Goal: Information Seeking & Learning: Learn about a topic

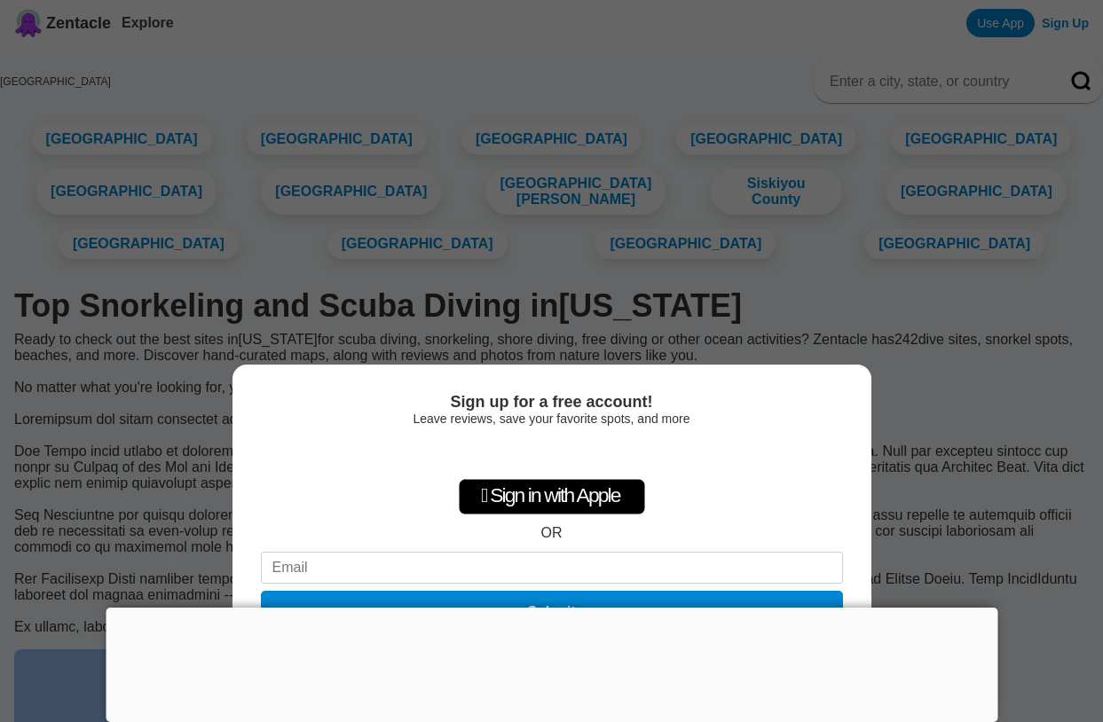
click at [996, 595] on div "Sign up for a free account! Leave reviews, save your favorite spots, and more …" at bounding box center [551, 361] width 1103 height 722
click at [801, 381] on div "Sign up for a free account! Leave reviews, save your favorite spots, and more …" at bounding box center [551, 543] width 639 height 357
click at [824, 220] on div "Sign up for a free account! Leave reviews, save your favorite spots, and more …" at bounding box center [551, 361] width 1103 height 722
drag, startPoint x: 816, startPoint y: 227, endPoint x: 819, endPoint y: 69, distance: 157.9
click at [819, 69] on div "Sign up for a free account! Leave reviews, save your favorite spots, and more …" at bounding box center [551, 361] width 1103 height 722
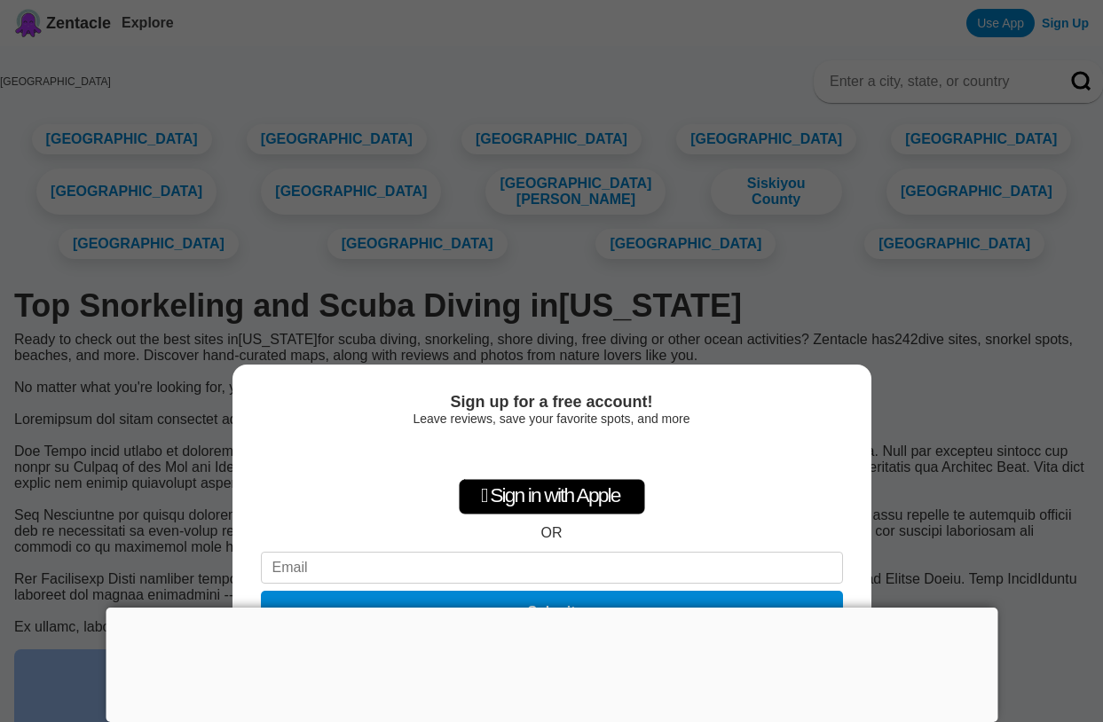
click at [548, 608] on div at bounding box center [551, 608] width 891 height 0
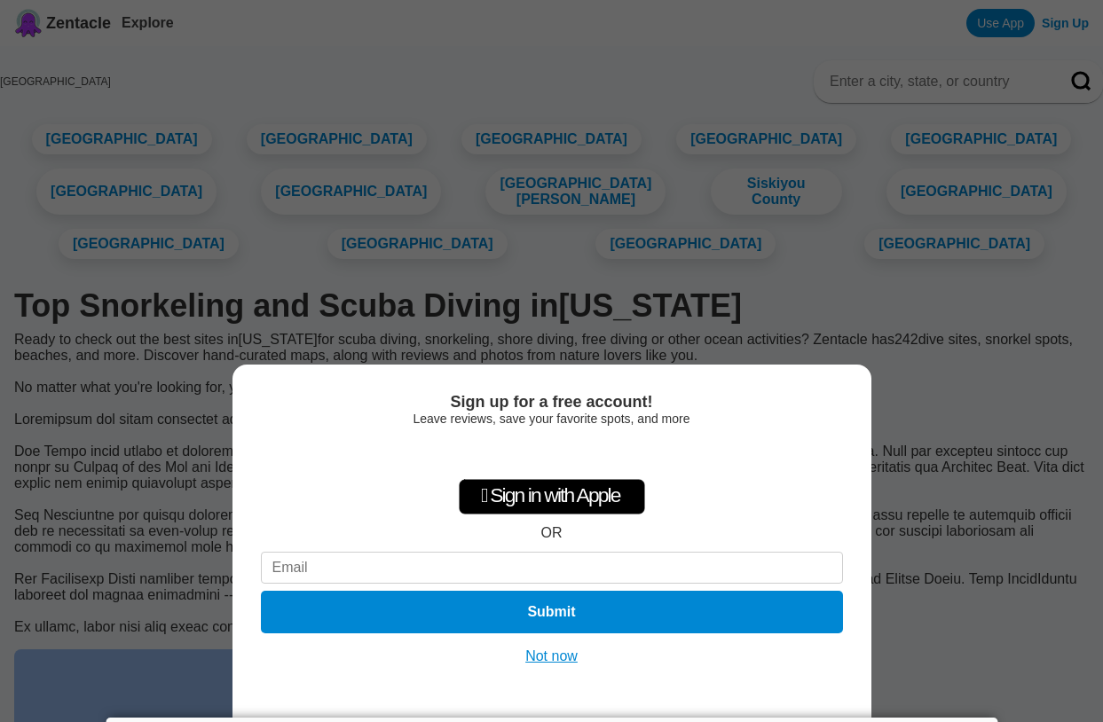
click at [559, 664] on button "Not now" at bounding box center [551, 657] width 63 height 18
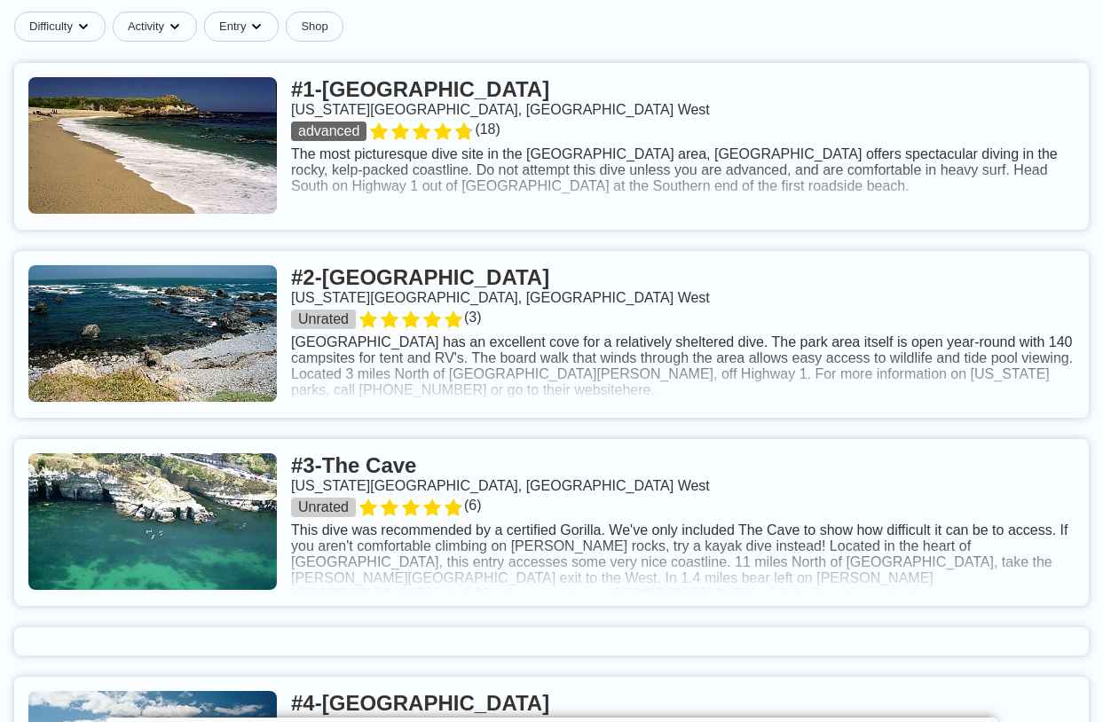
scroll to position [1032, 0]
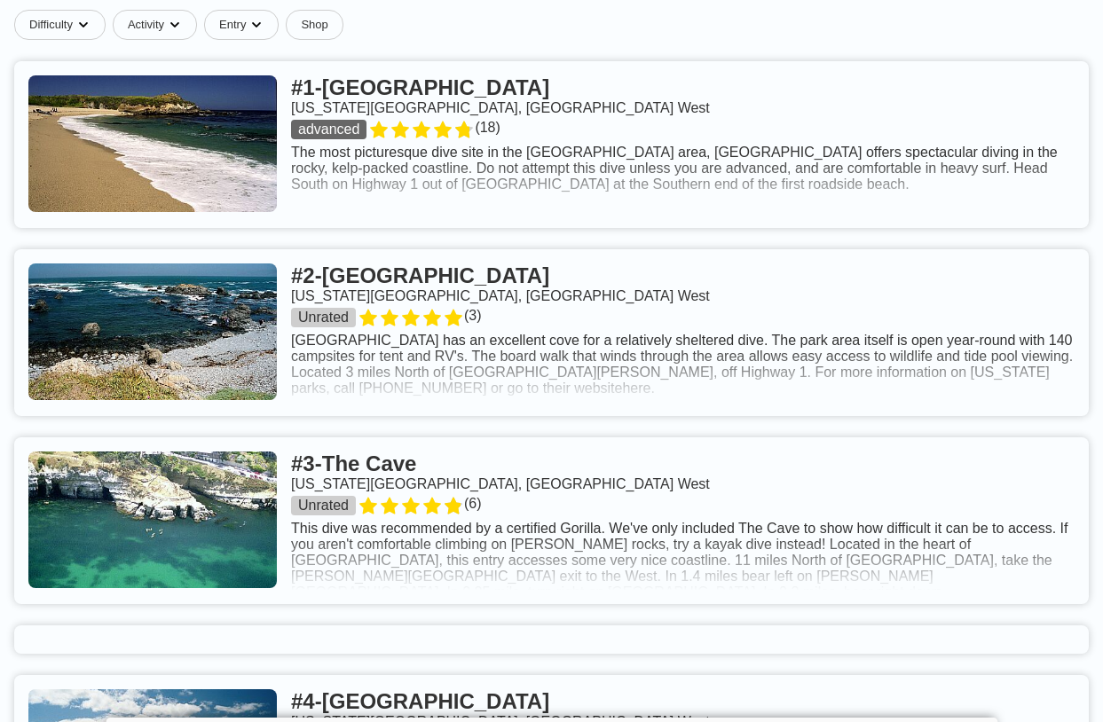
click at [743, 215] on link at bounding box center [551, 144] width 1074 height 167
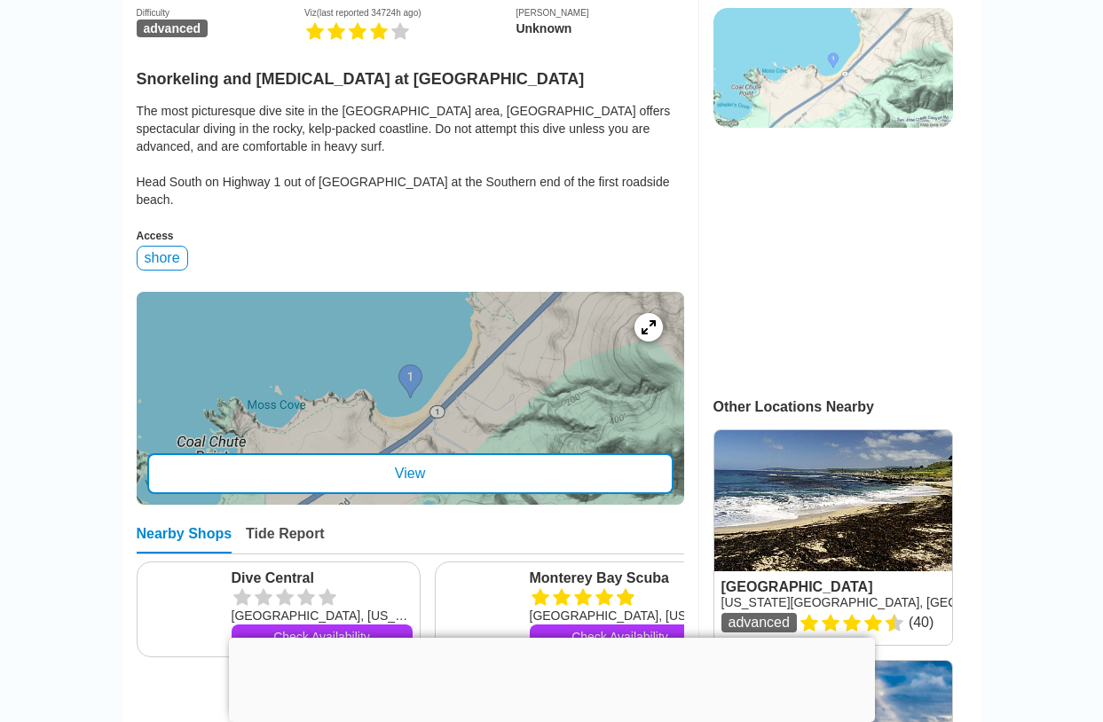
scroll to position [474, 0]
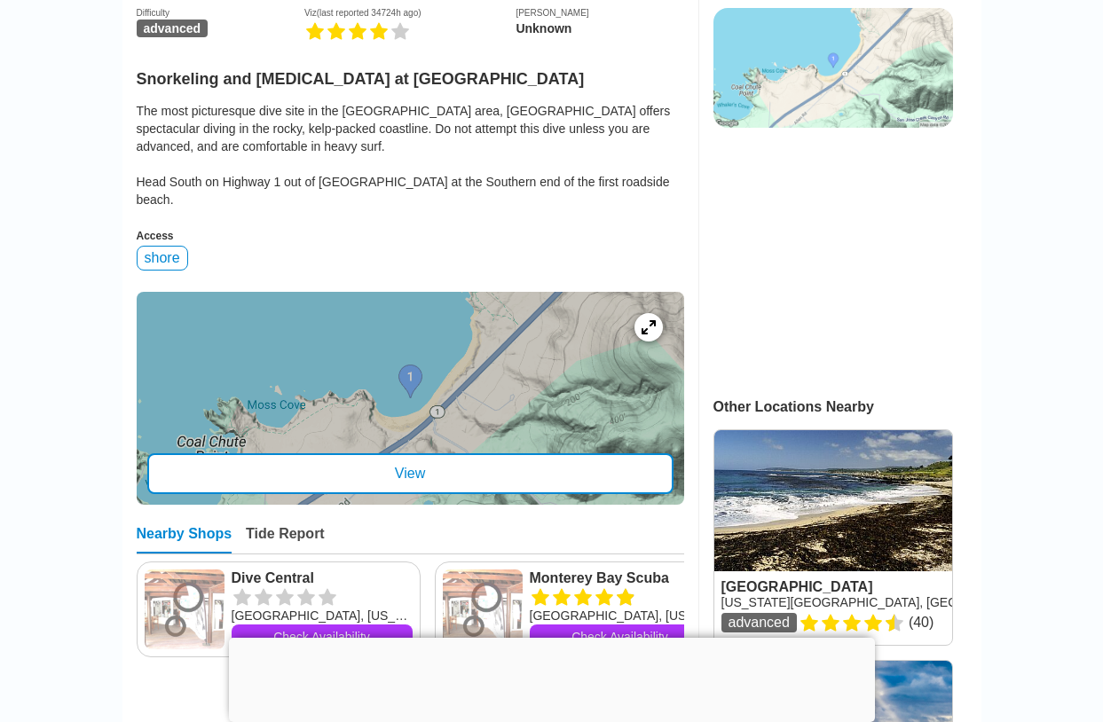
click at [200, 454] on div "View" at bounding box center [410, 473] width 526 height 41
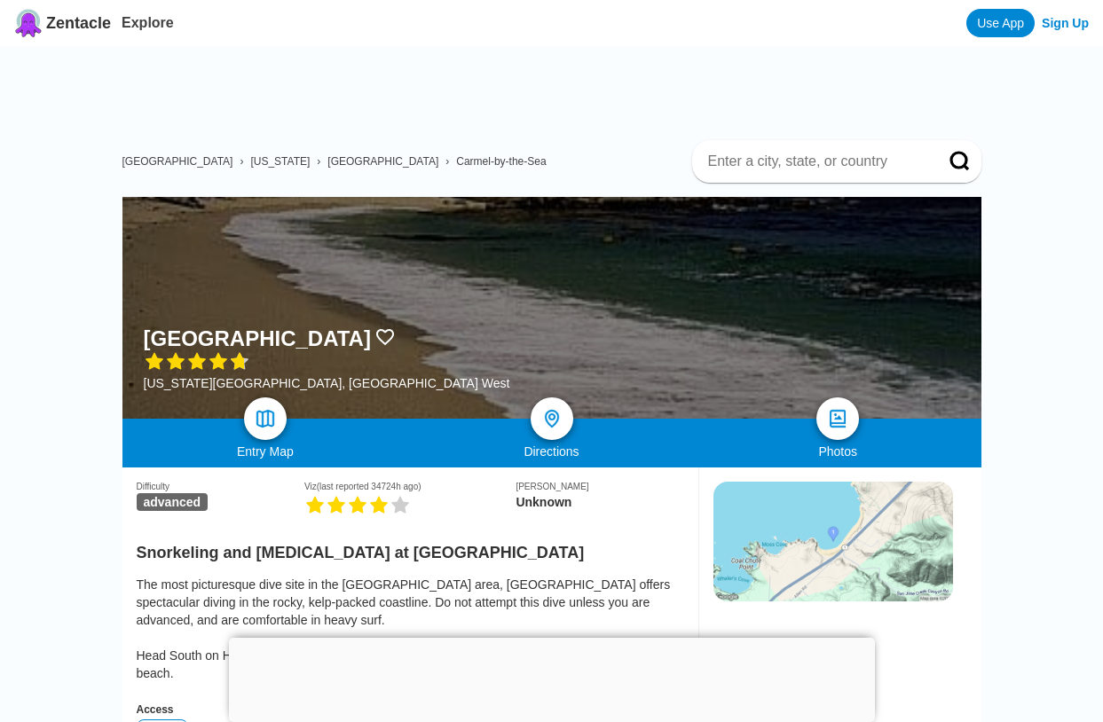
click at [548, 638] on div at bounding box center [552, 638] width 646 height 0
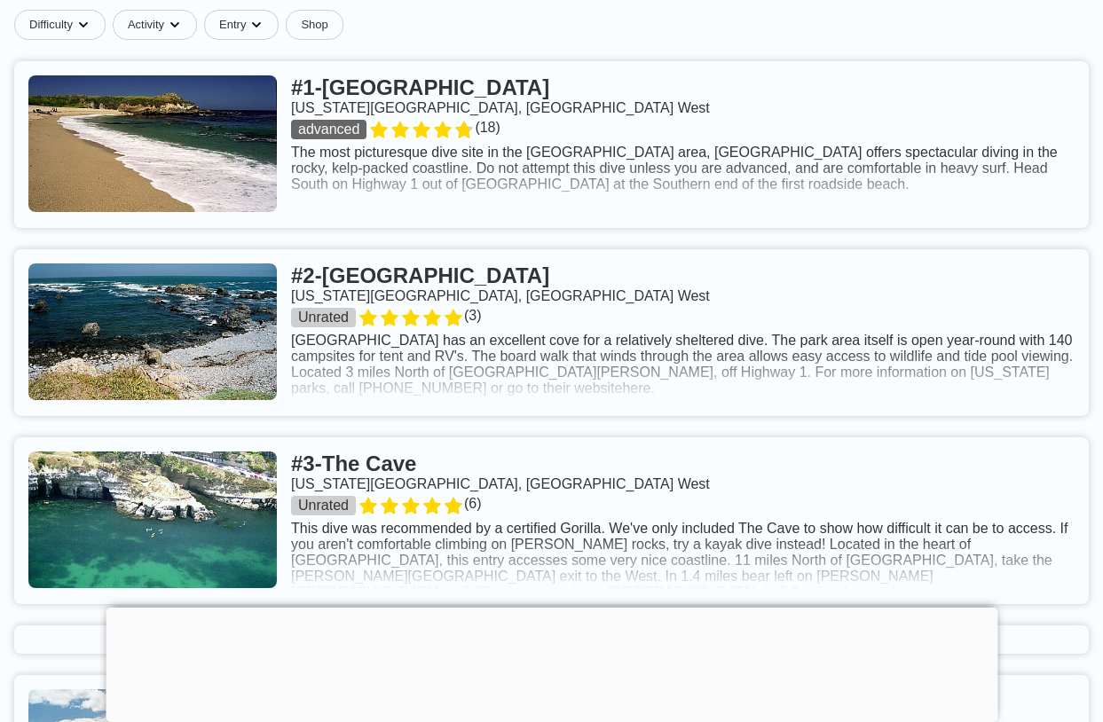
click at [557, 608] on div at bounding box center [551, 608] width 891 height 0
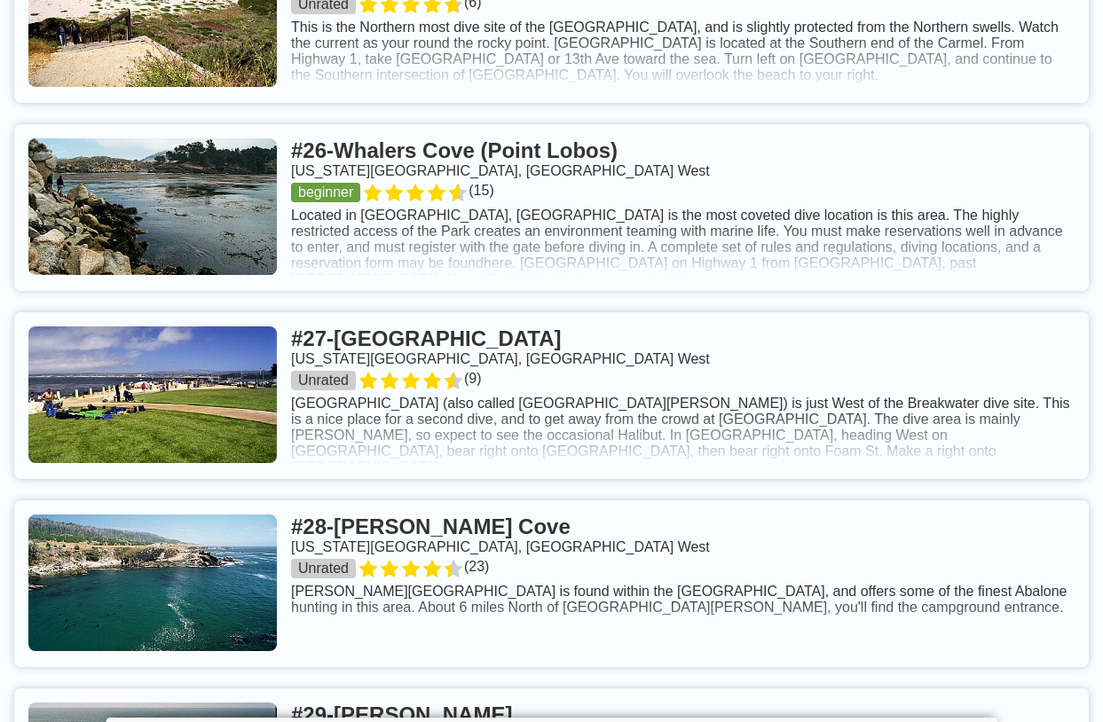
scroll to position [6029, 0]
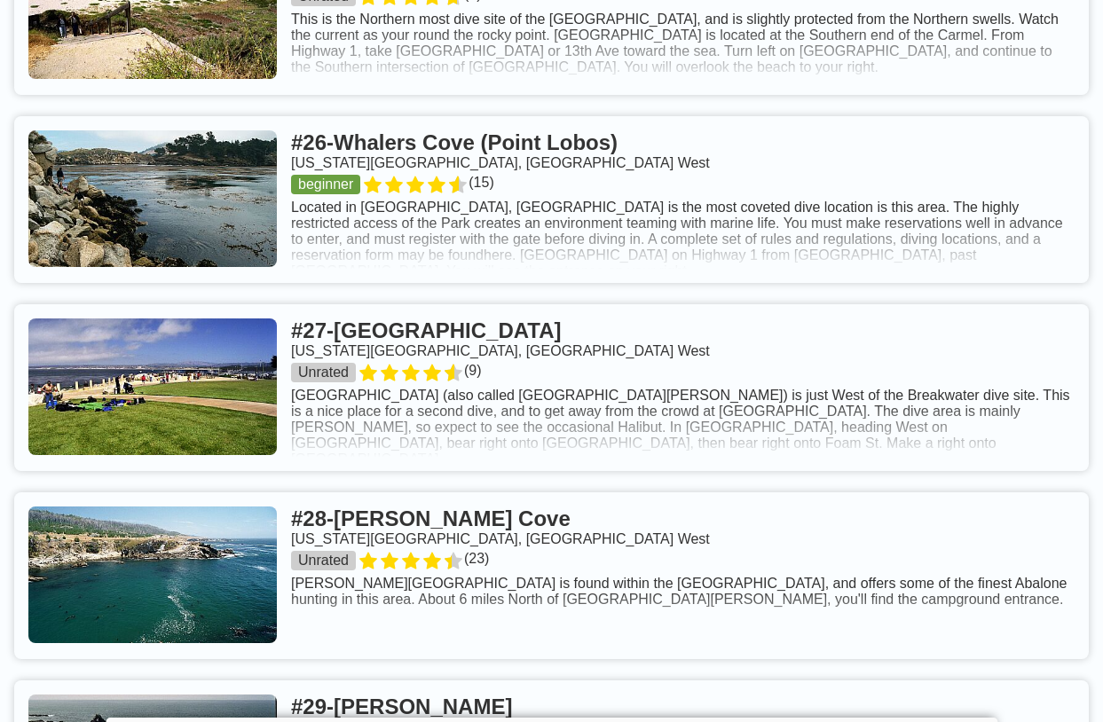
click at [638, 249] on link at bounding box center [551, 199] width 1074 height 167
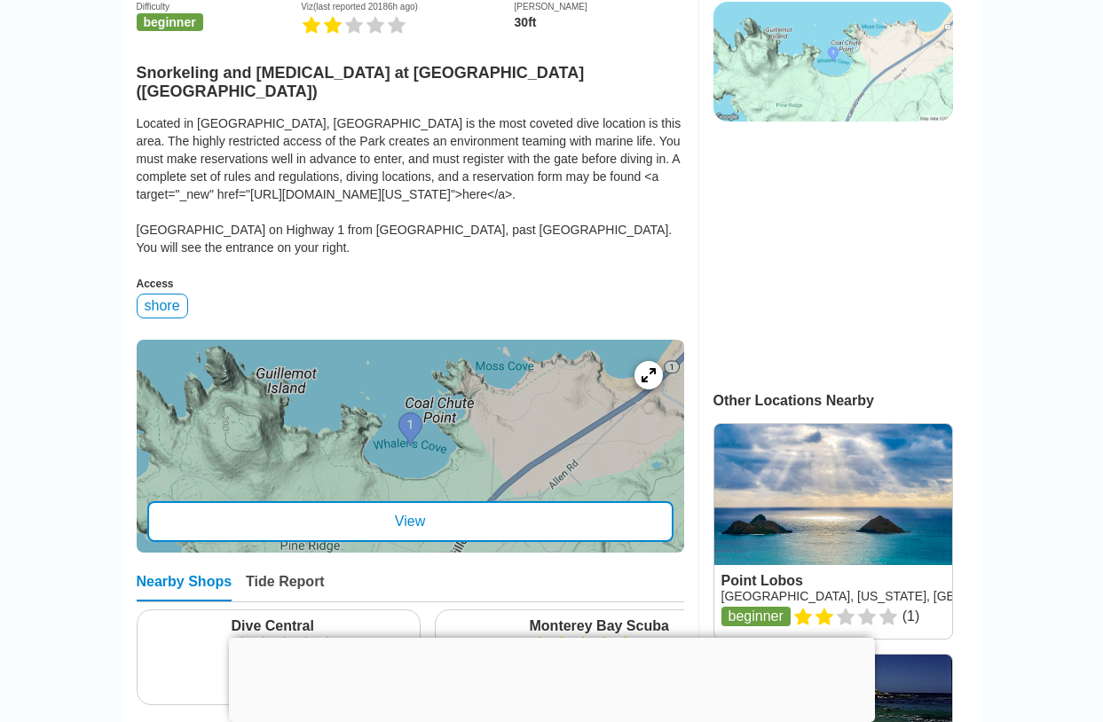
scroll to position [485, 0]
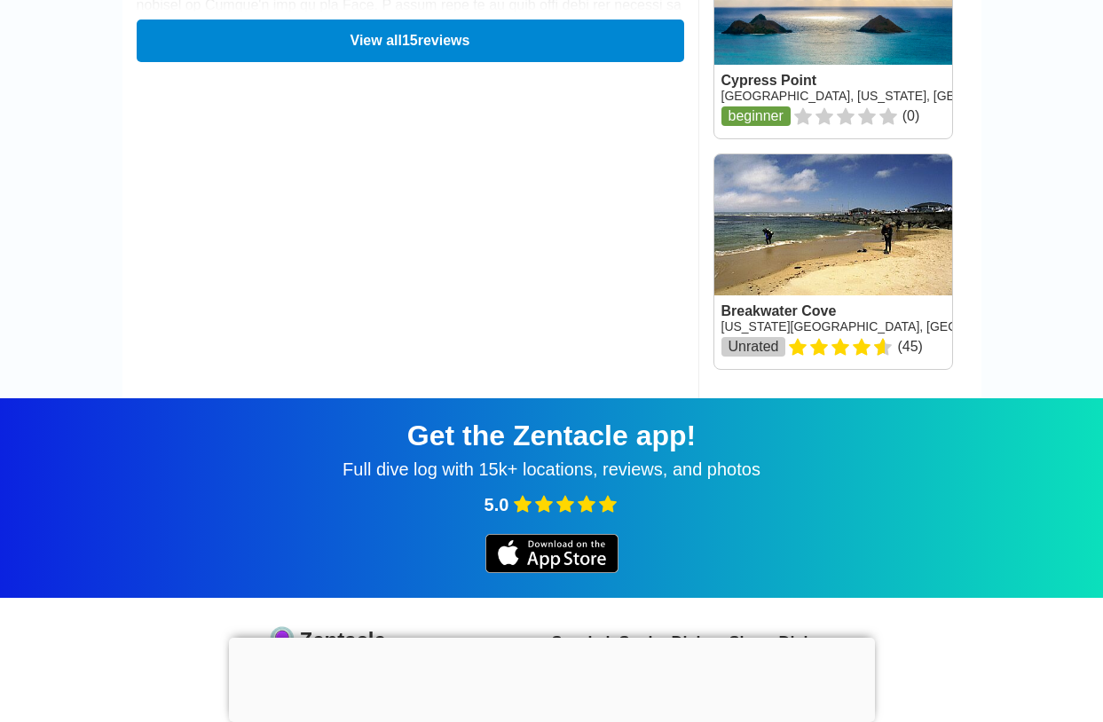
scroll to position [2828, 0]
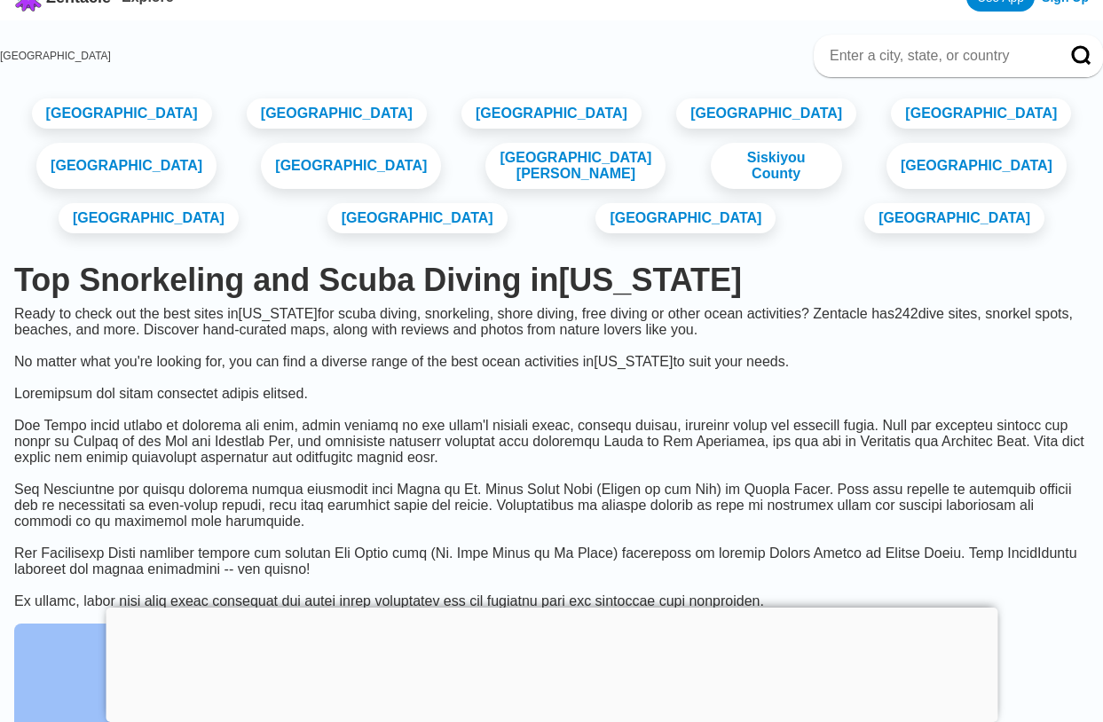
scroll to position [-5, 0]
